Goal: Transaction & Acquisition: Purchase product/service

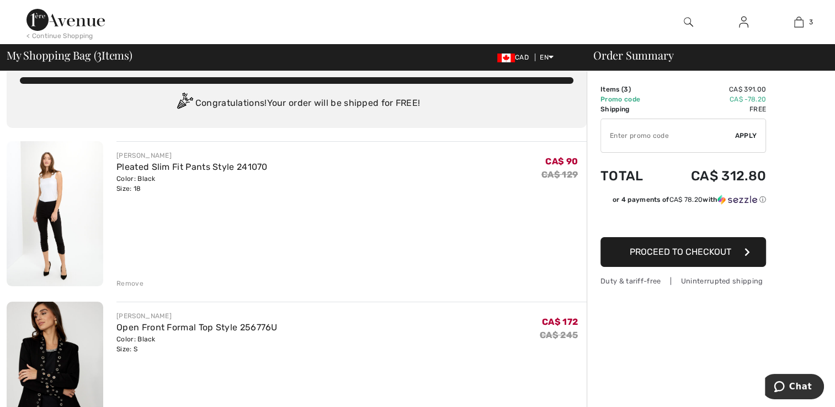
scroll to position [18, 0]
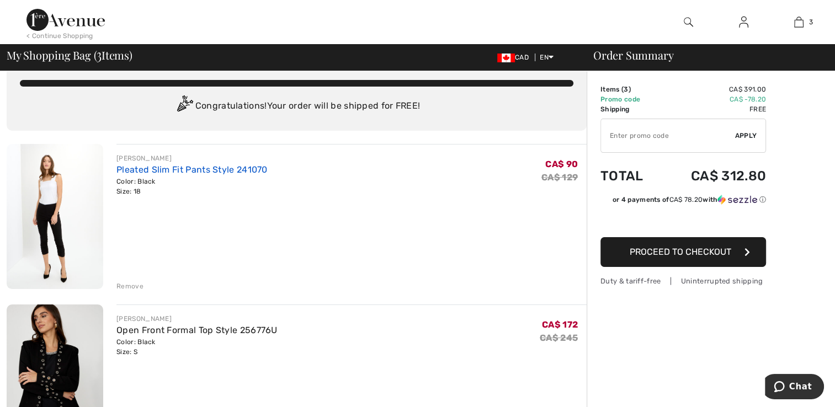
click at [202, 169] on link "Pleated Slim Fit Pants Style 241070" at bounding box center [191, 170] width 151 height 10
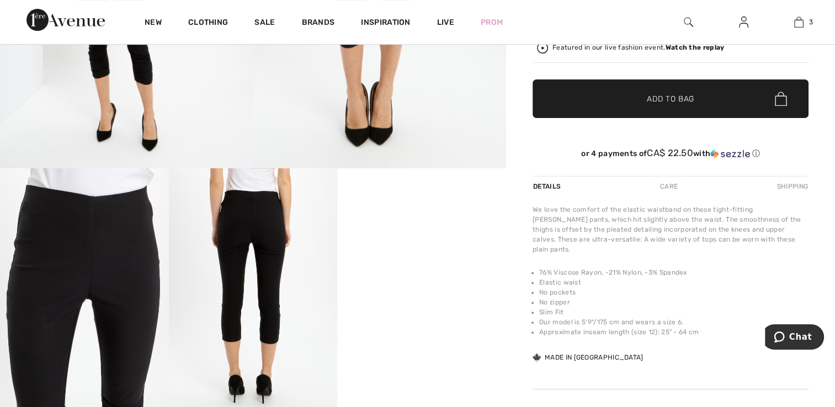
scroll to position [273, 0]
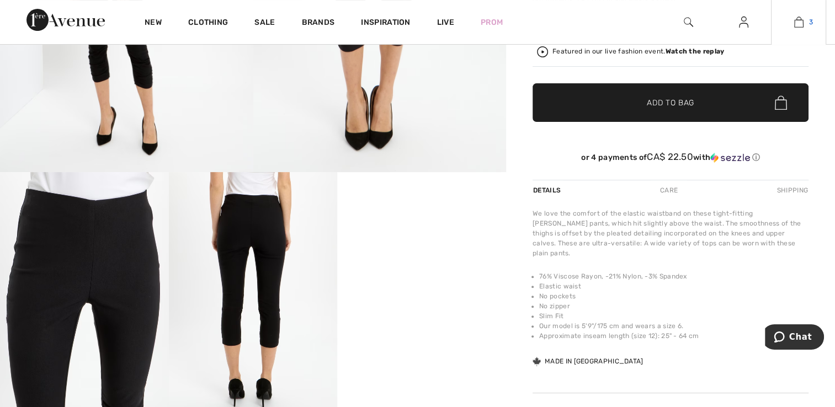
click at [804, 24] on link "3" at bounding box center [799, 21] width 54 height 13
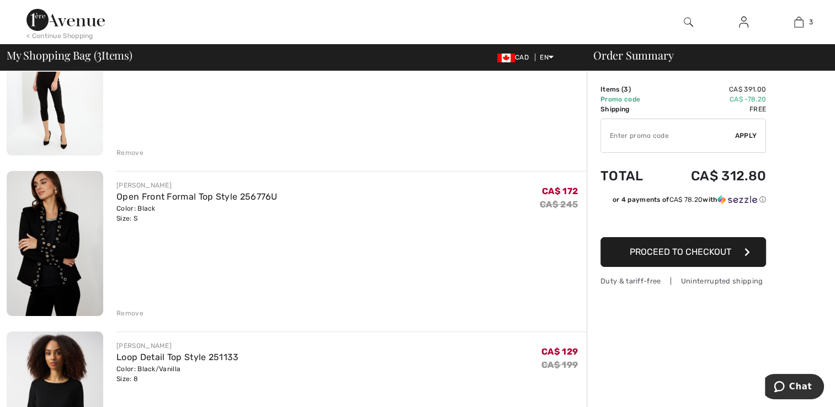
scroll to position [155, 0]
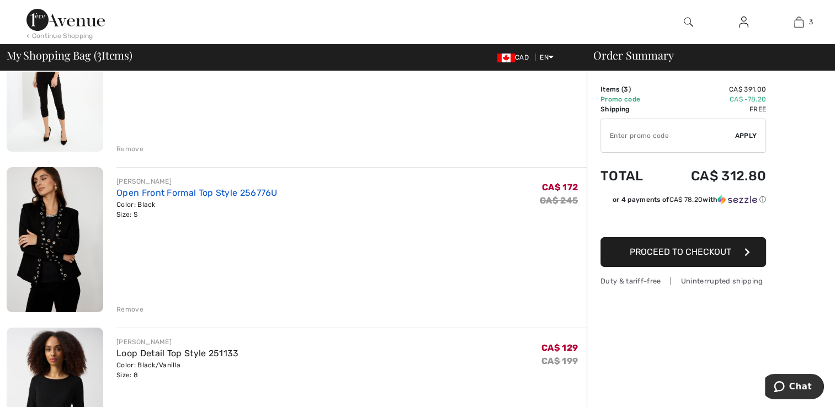
click at [149, 195] on link "Open Front Formal Top Style 256776U" at bounding box center [196, 193] width 161 height 10
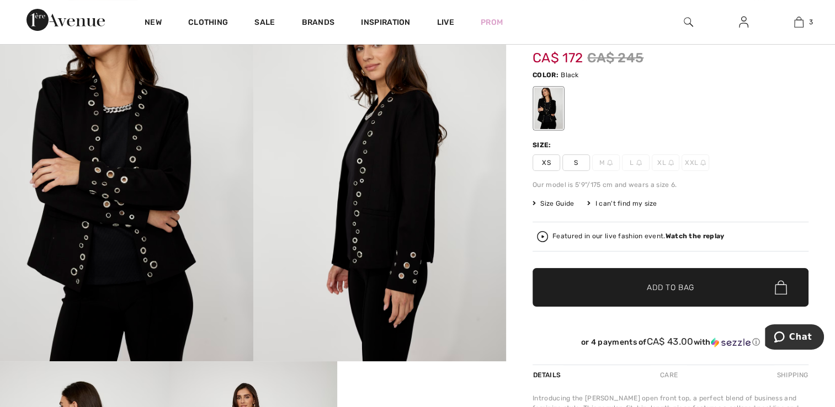
scroll to position [84, 0]
